Goal: Information Seeking & Learning: Learn about a topic

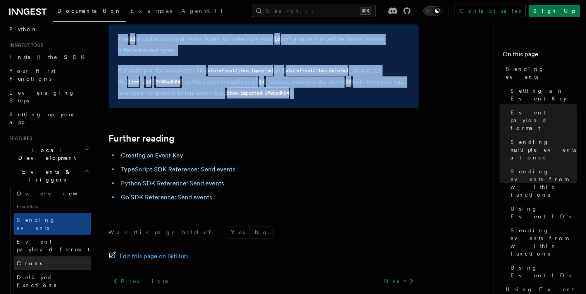
scroll to position [61, 0]
click at [86, 168] on icon "button" at bounding box center [86, 171] width 5 height 6
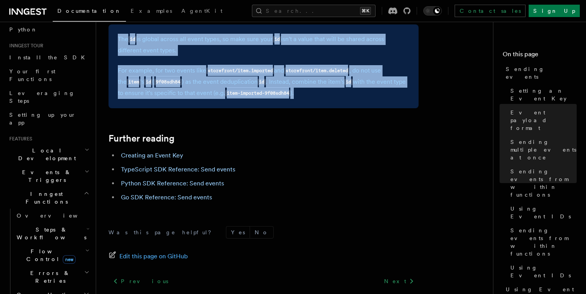
click at [58, 225] on span "Steps & Workflows" at bounding box center [50, 232] width 73 height 15
click at [44, 262] on span "Function steps" at bounding box center [54, 265] width 60 height 6
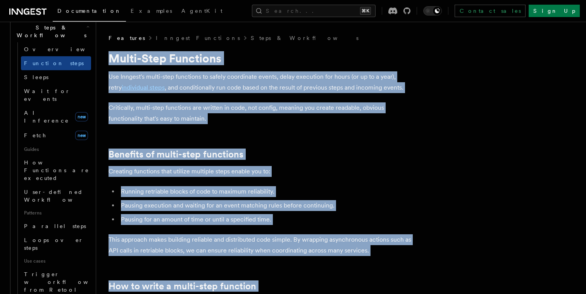
copy article "Multi-Step Functions Use Inngest's multi-step functions to safely coordinate ev…"
drag, startPoint x: 169, startPoint y: 175, endPoint x: 112, endPoint y: 61, distance: 127.5
